Goal: Information Seeking & Learning: Learn about a topic

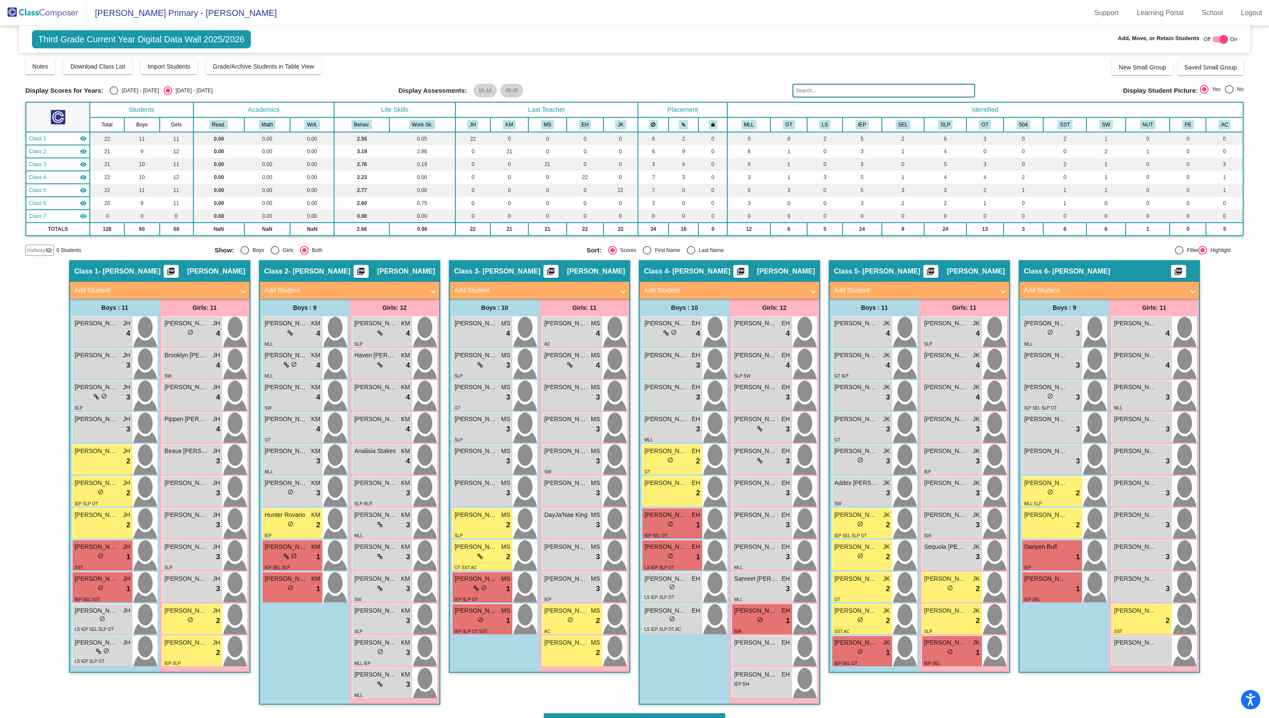
scroll to position [25, 0]
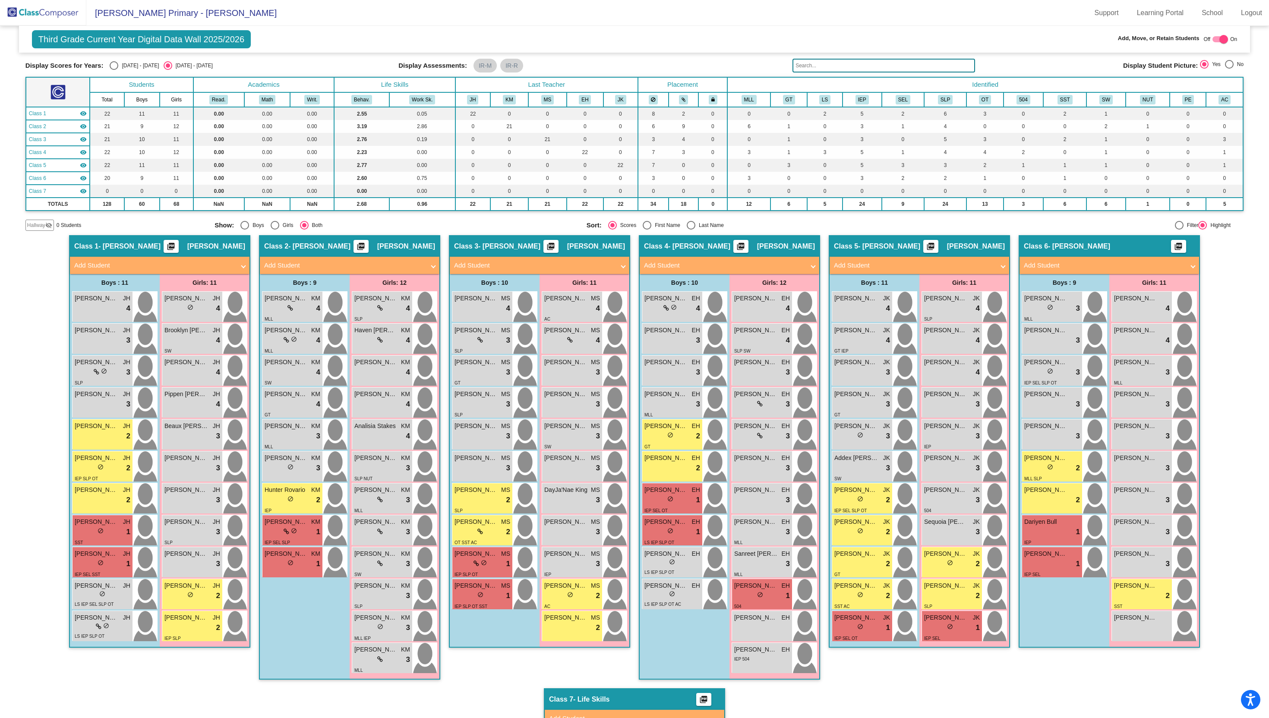
click at [657, 553] on span "[PERSON_NAME]" at bounding box center [665, 553] width 43 height 9
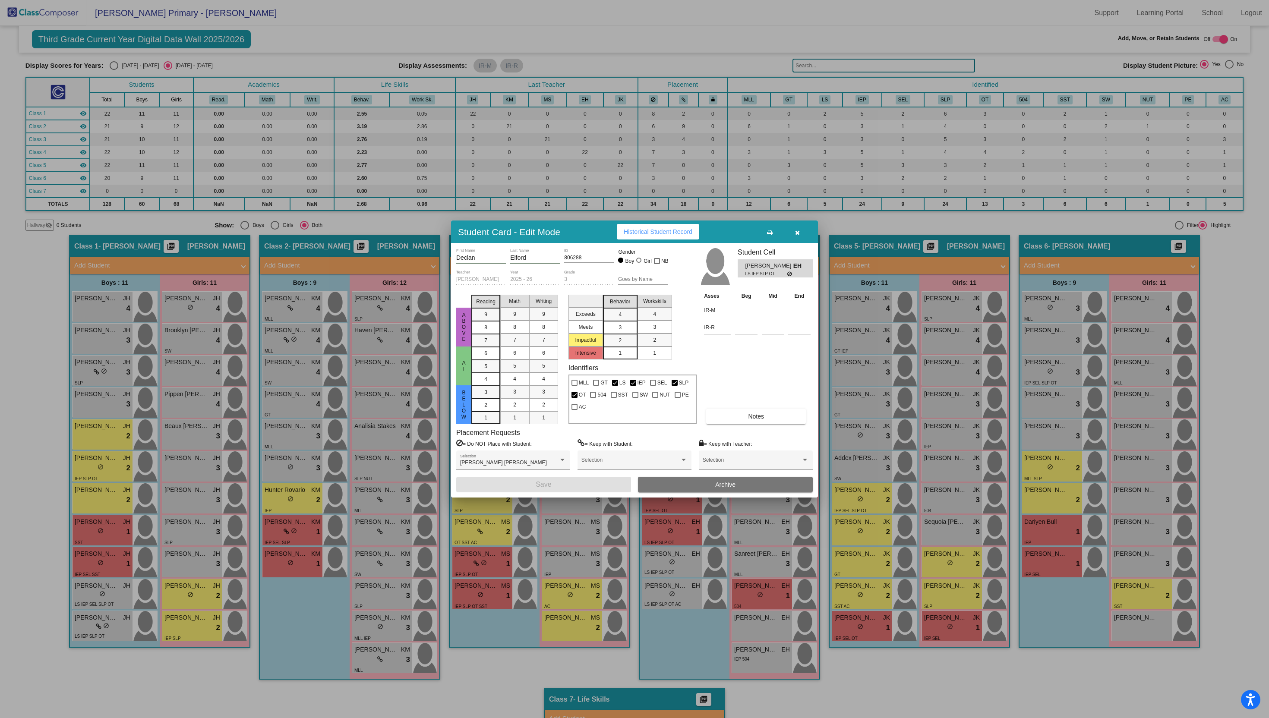
click at [798, 235] on icon "button" at bounding box center [797, 233] width 5 height 6
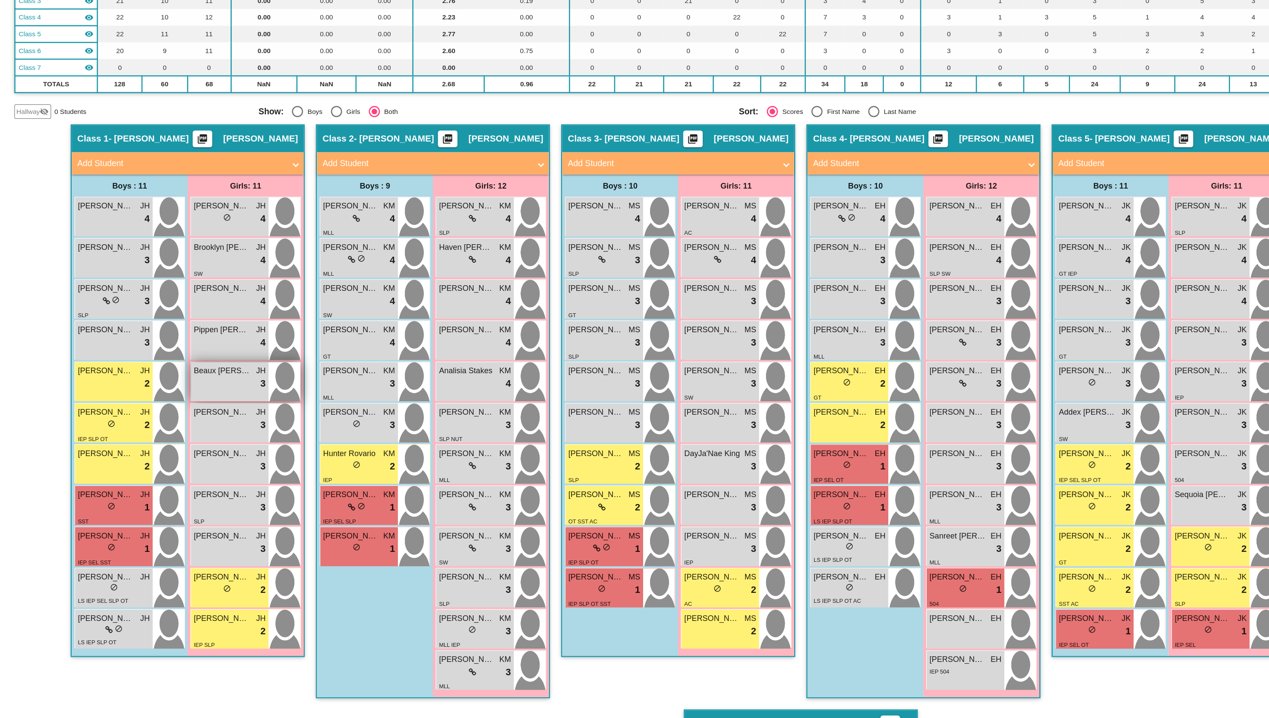
click at [183, 439] on div "lock do_not_disturb_alt 3" at bounding box center [192, 436] width 56 height 11
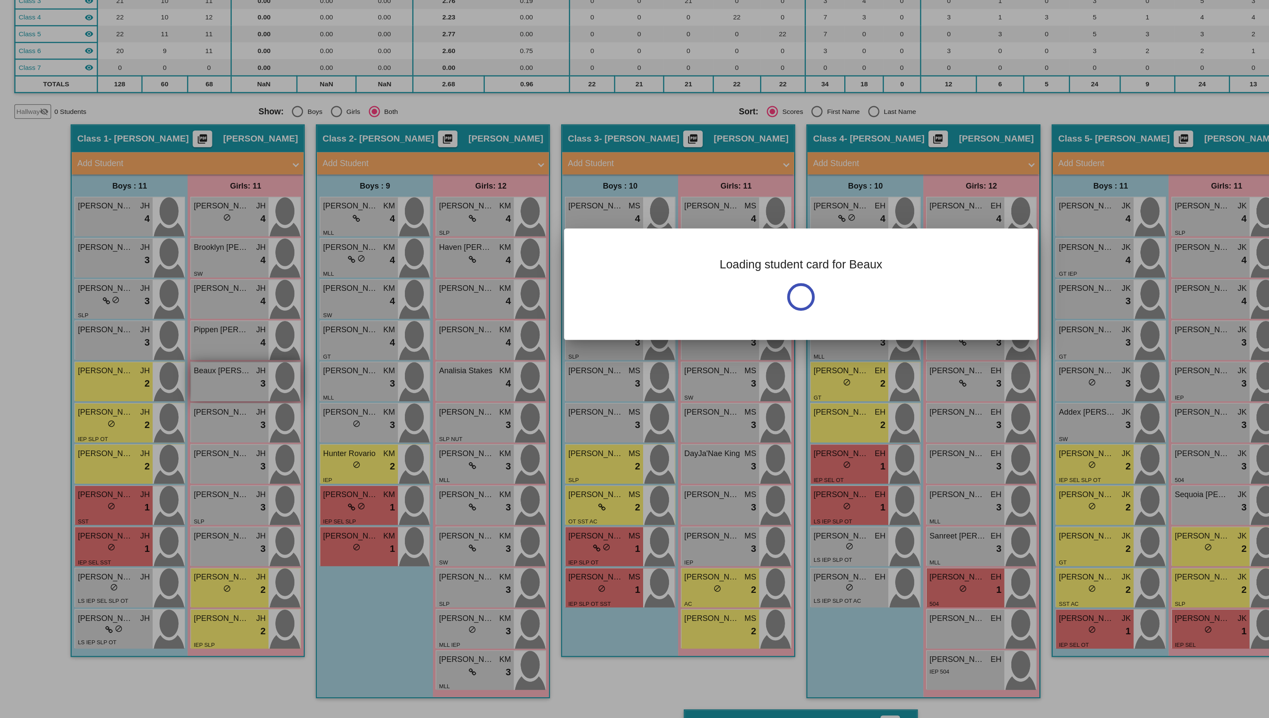
click at [183, 439] on div at bounding box center [634, 359] width 1269 height 718
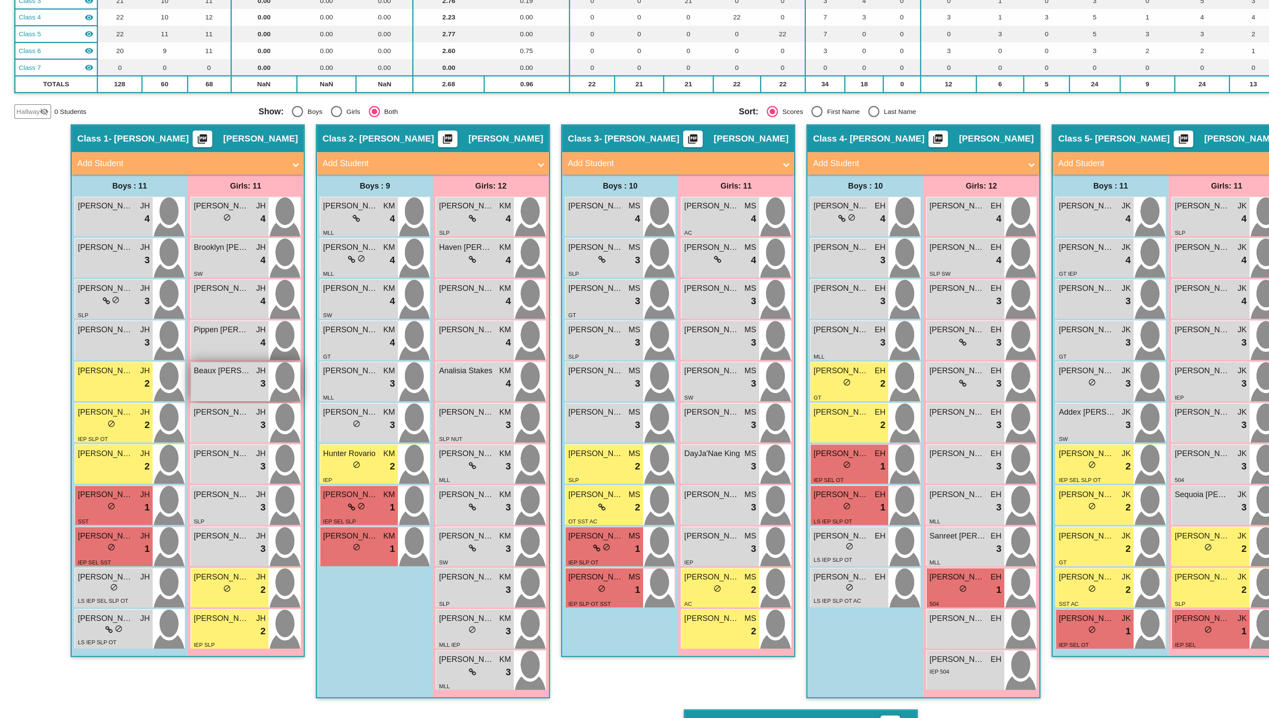
click at [183, 439] on div "lock do_not_disturb_alt 3" at bounding box center [192, 436] width 56 height 11
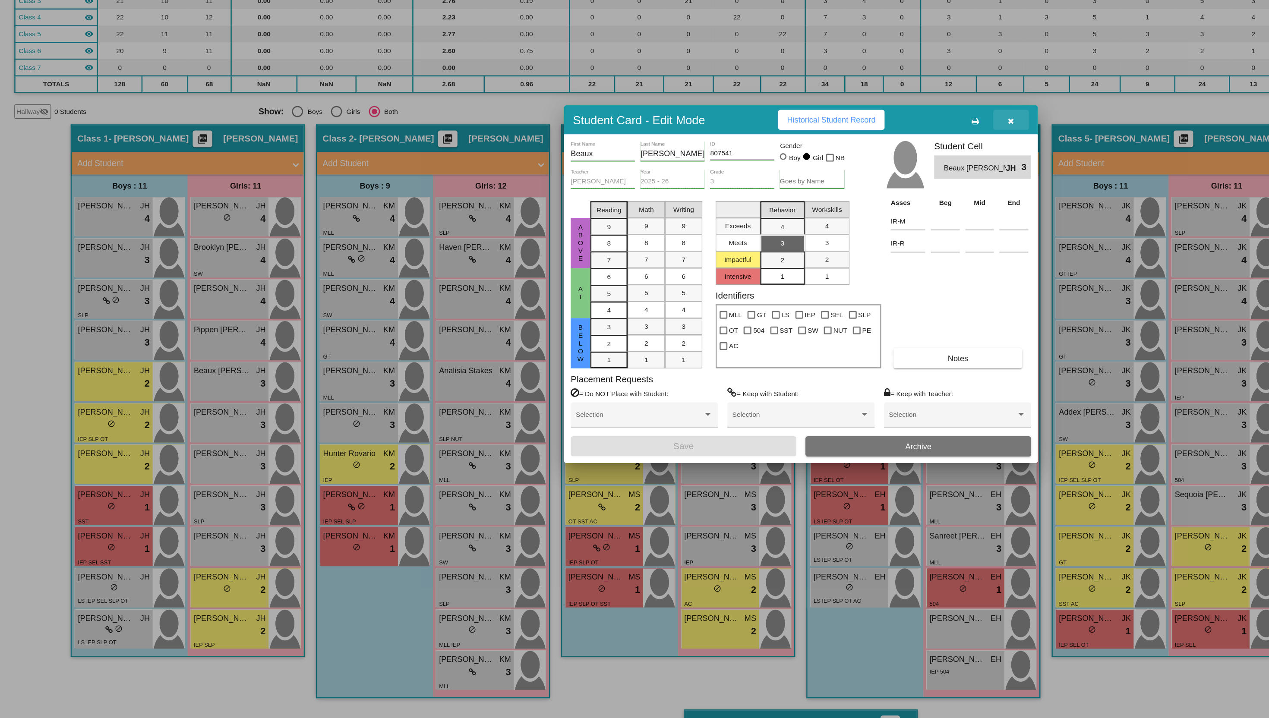
click at [798, 236] on button "button" at bounding box center [797, 232] width 28 height 16
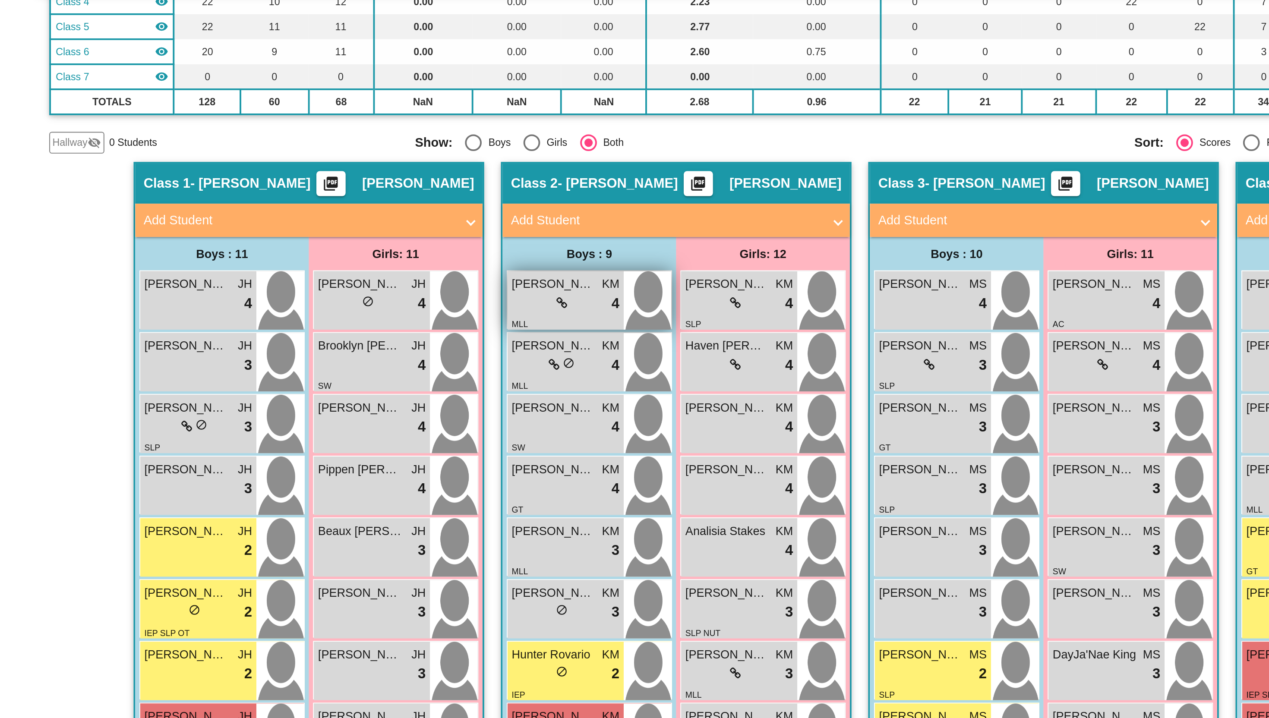
scroll to position [133, 0]
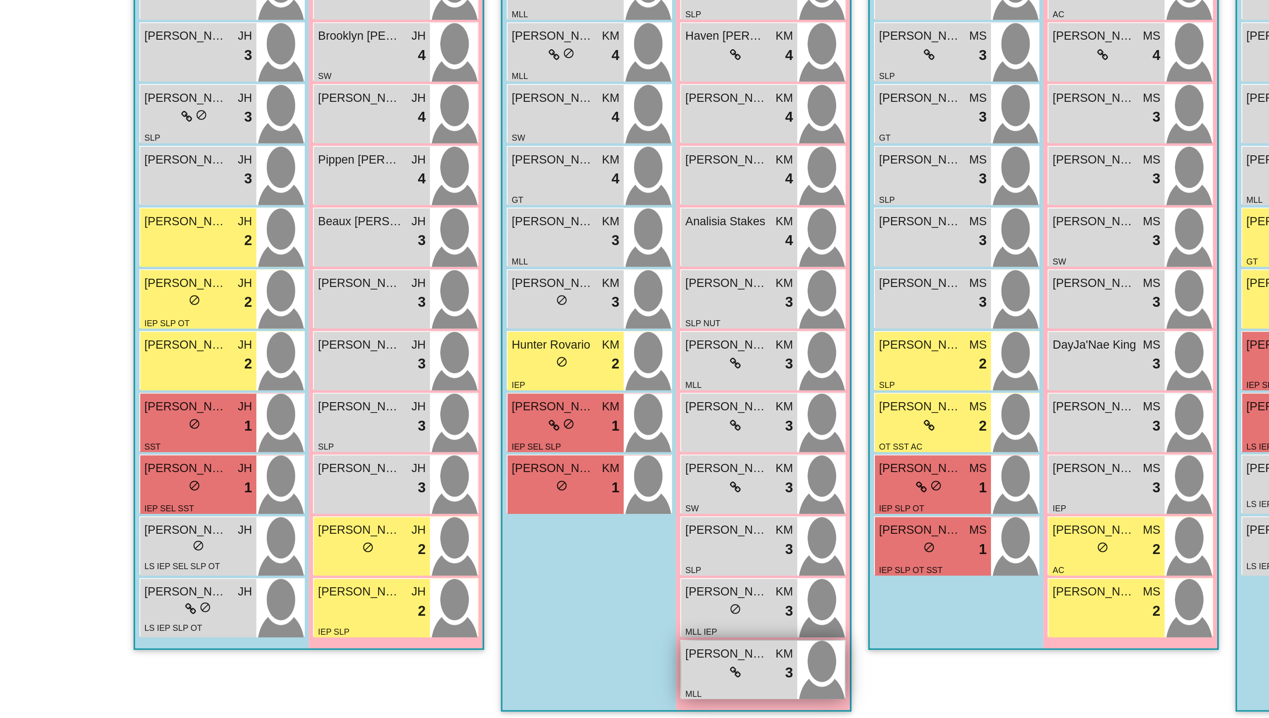
click at [388, 544] on span "[PERSON_NAME]" at bounding box center [375, 541] width 43 height 9
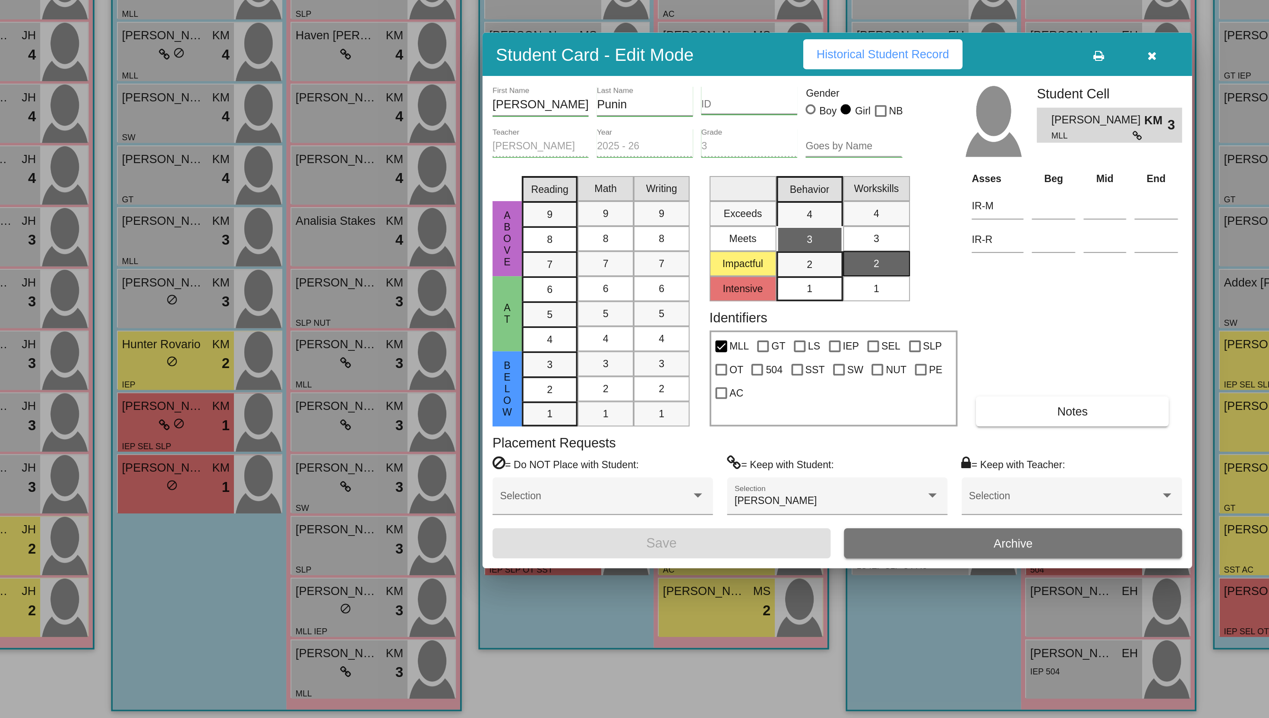
click at [798, 232] on icon "button" at bounding box center [797, 233] width 5 height 6
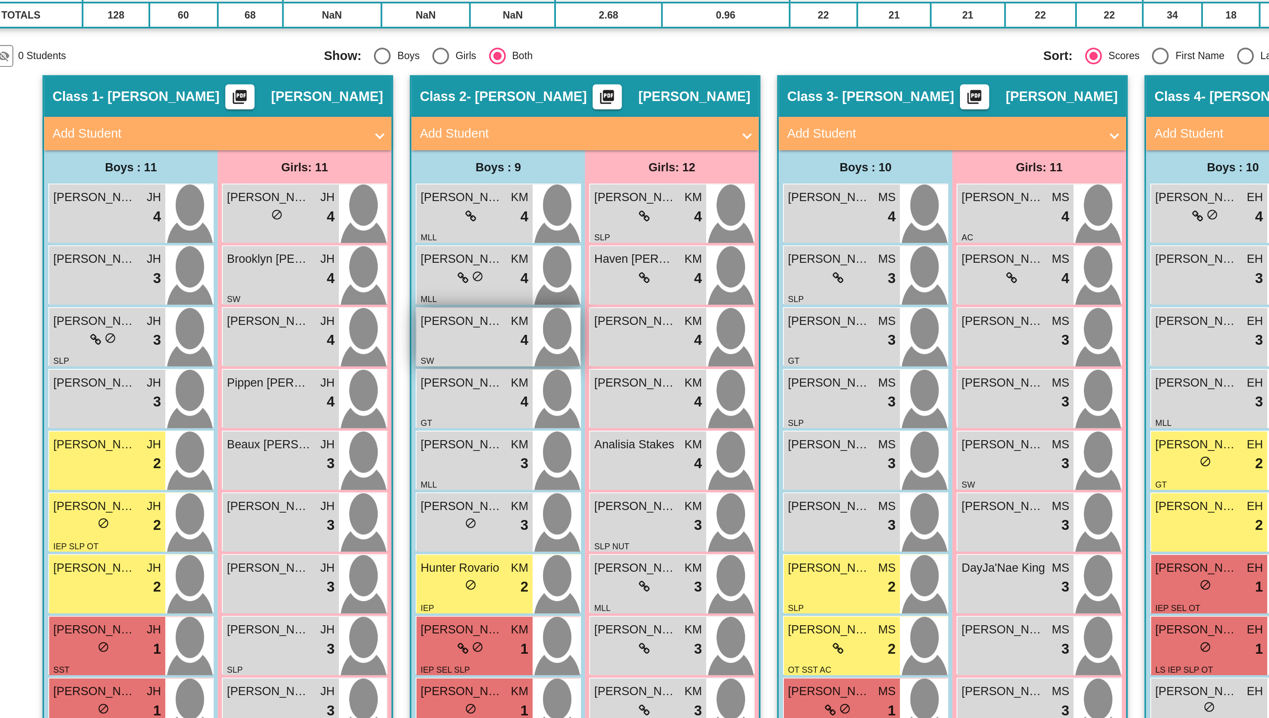
scroll to position [0, 0]
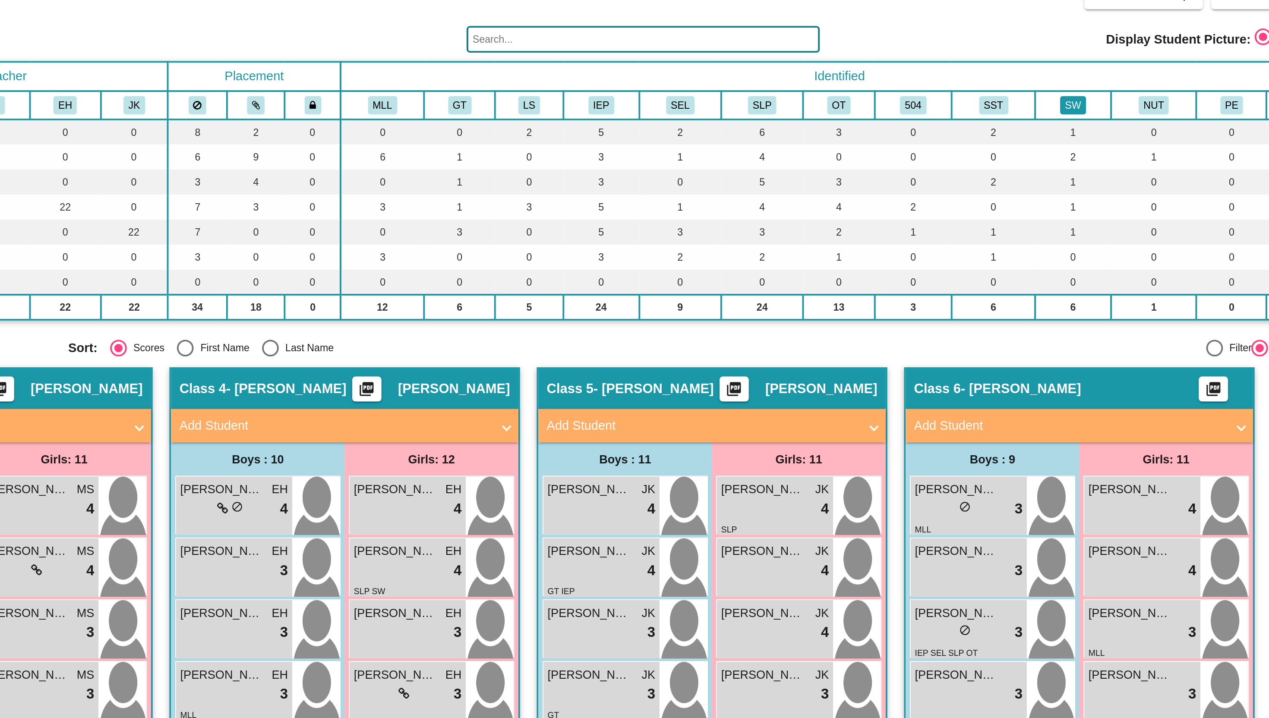
click at [1105, 123] on button "SW" at bounding box center [1105, 124] width 13 height 9
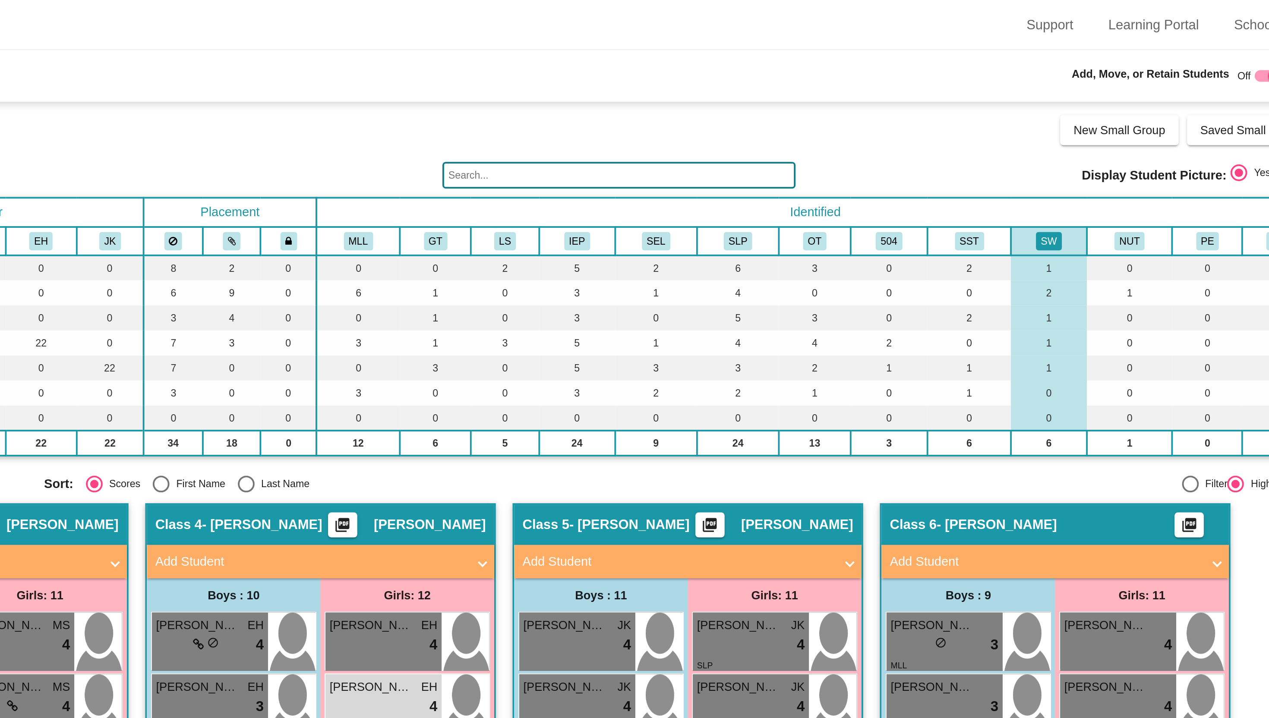
click at [1083, 80] on div "Display Scores for Years: [DATE] - [DATE] [DATE] - [DATE] Grade/Archive Student…" at bounding box center [634, 157] width 1218 height 198
click at [1104, 124] on button "SW" at bounding box center [1105, 124] width 13 height 9
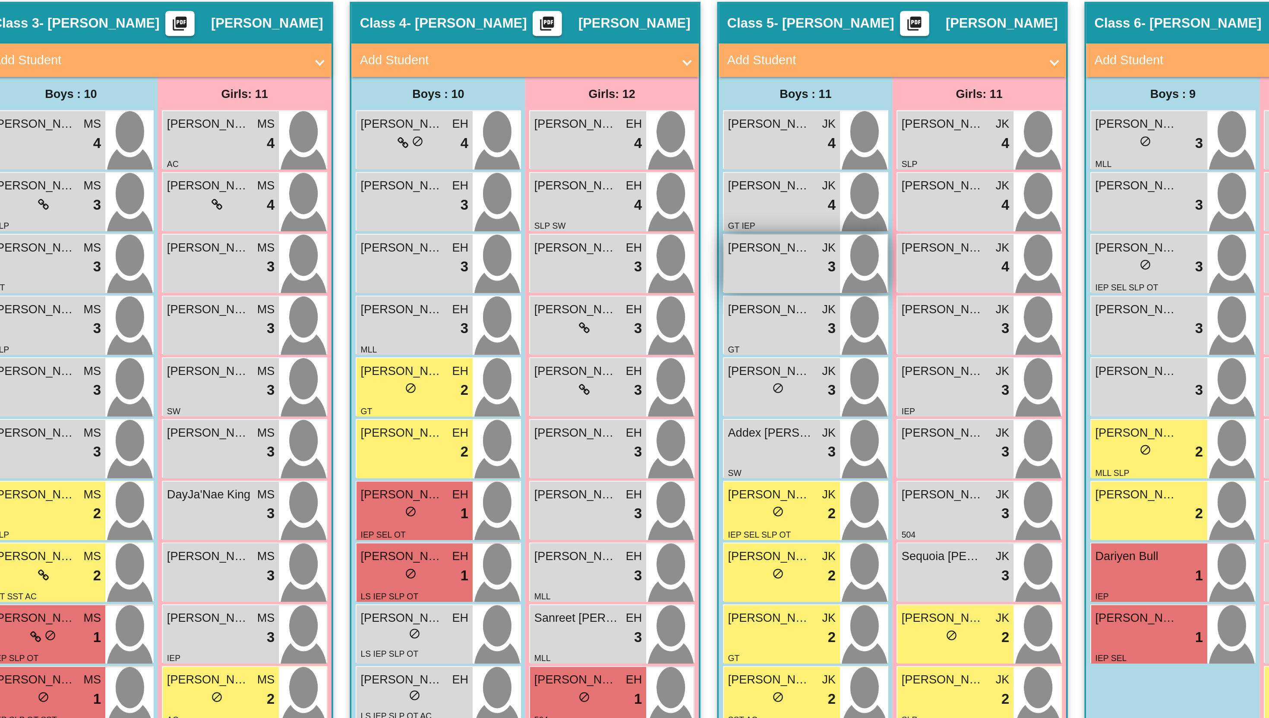
scroll to position [63, 0]
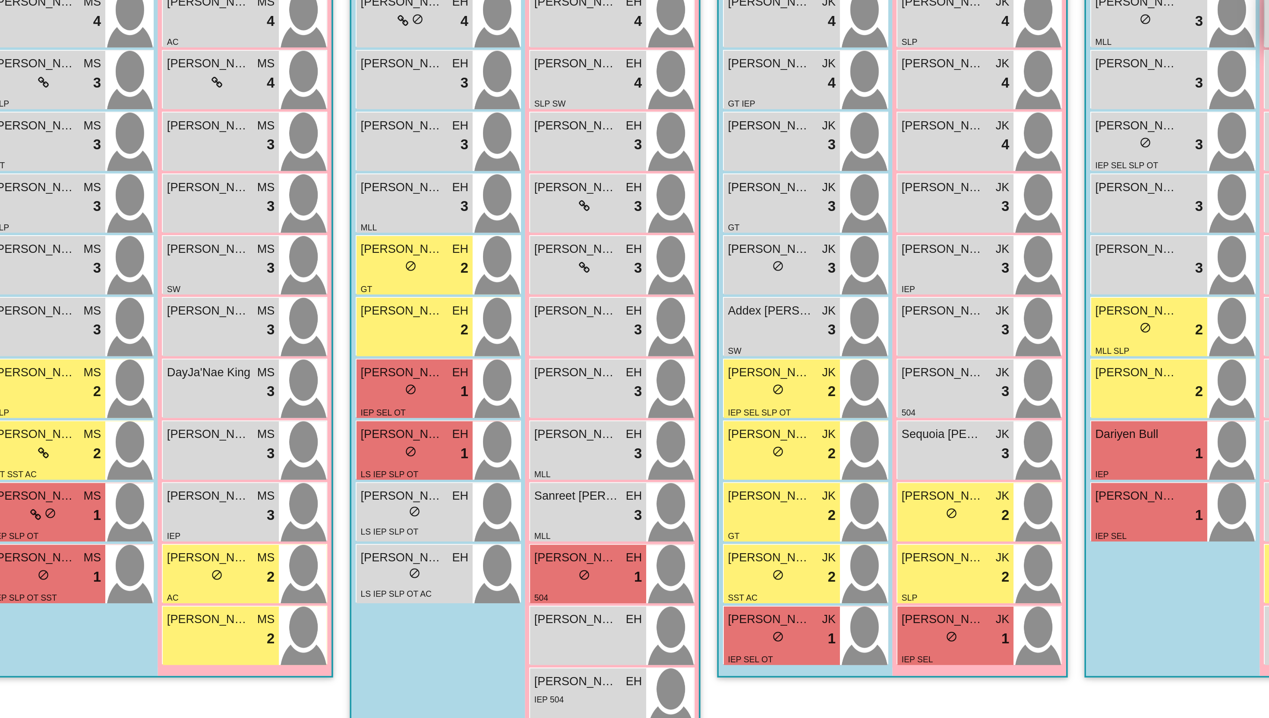
click at [1112, 281] on div "[PERSON_NAME] lock do_not_disturb_alt 4" at bounding box center [1142, 269] width 60 height 30
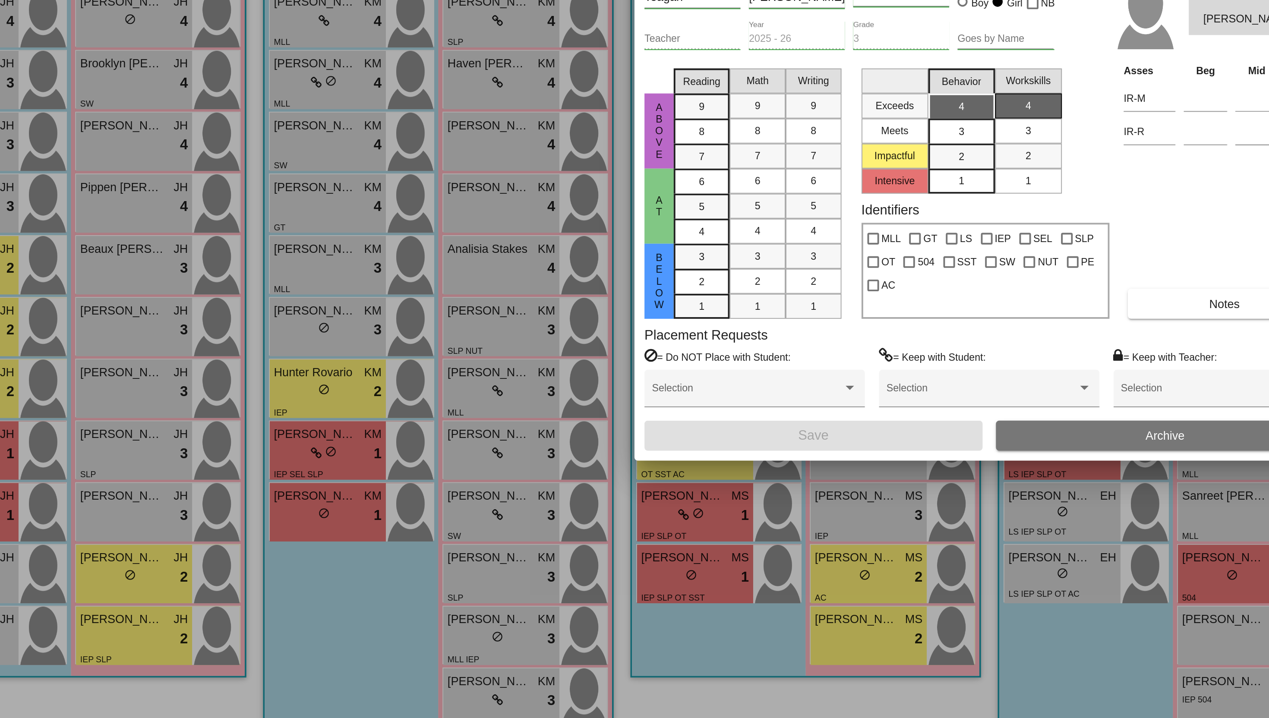
click at [446, 445] on div at bounding box center [634, 359] width 1269 height 718
